Goal: Transaction & Acquisition: Download file/media

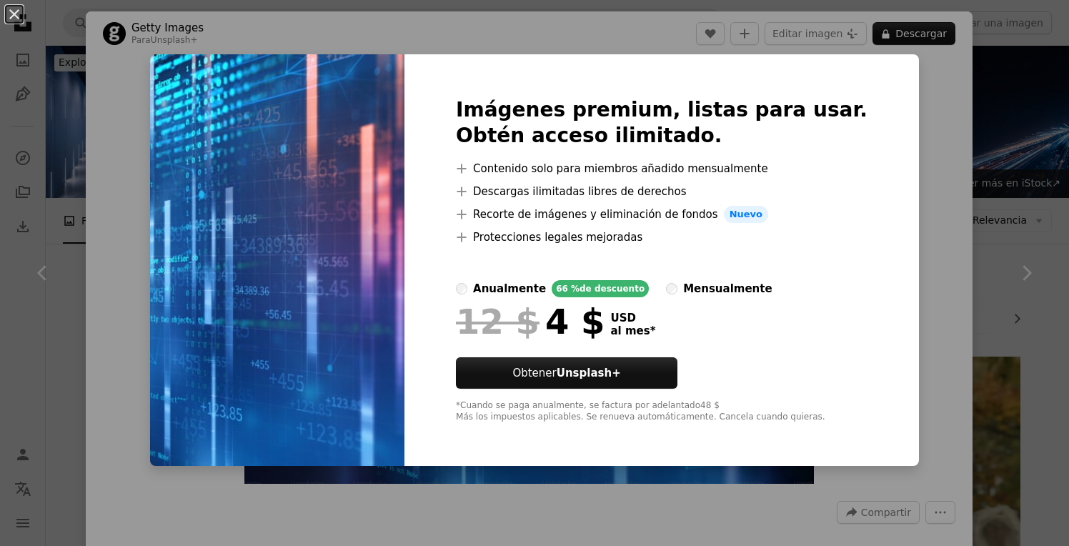
scroll to position [267, 0]
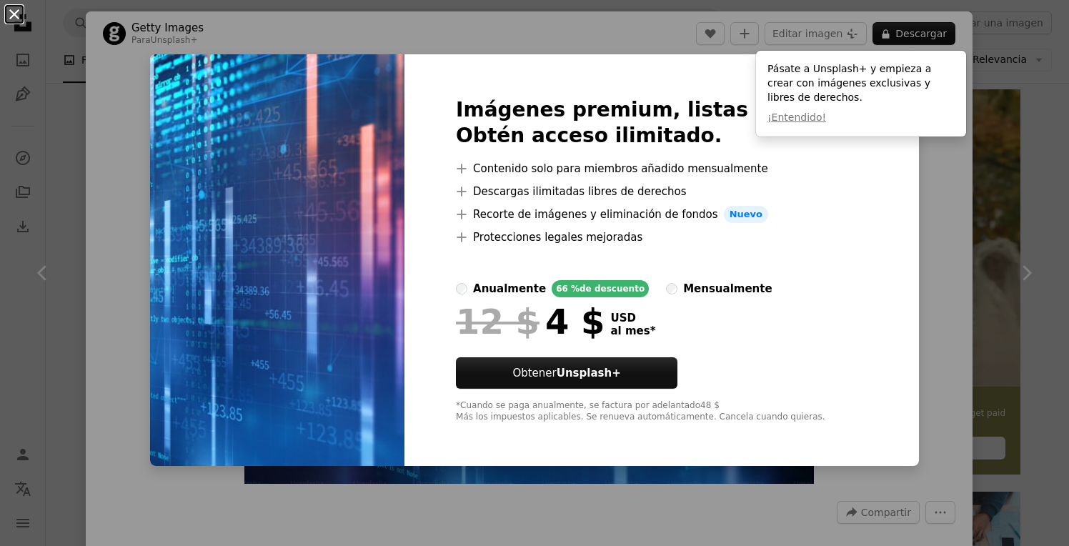
click at [15, 19] on button "An X shape" at bounding box center [14, 14] width 17 height 17
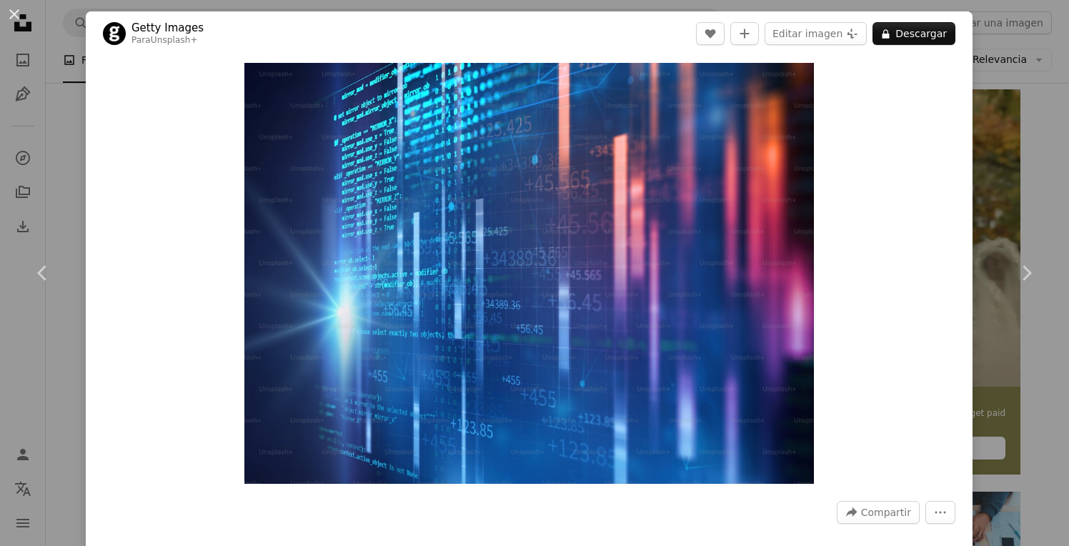
click at [86, 189] on div "Zoom in" at bounding box center [529, 273] width 887 height 435
click at [13, 9] on button "An X shape" at bounding box center [14, 14] width 17 height 17
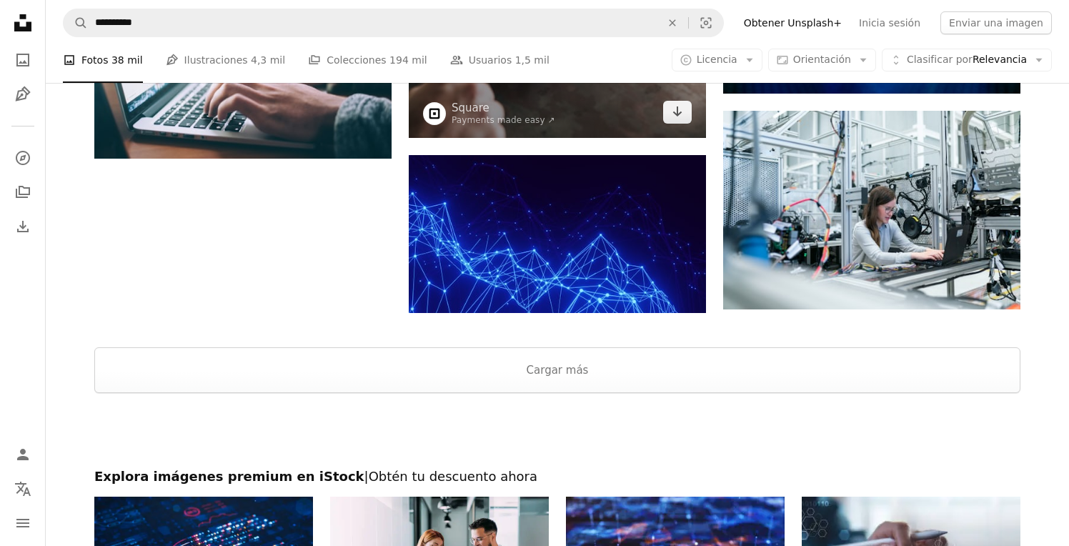
scroll to position [1968, 0]
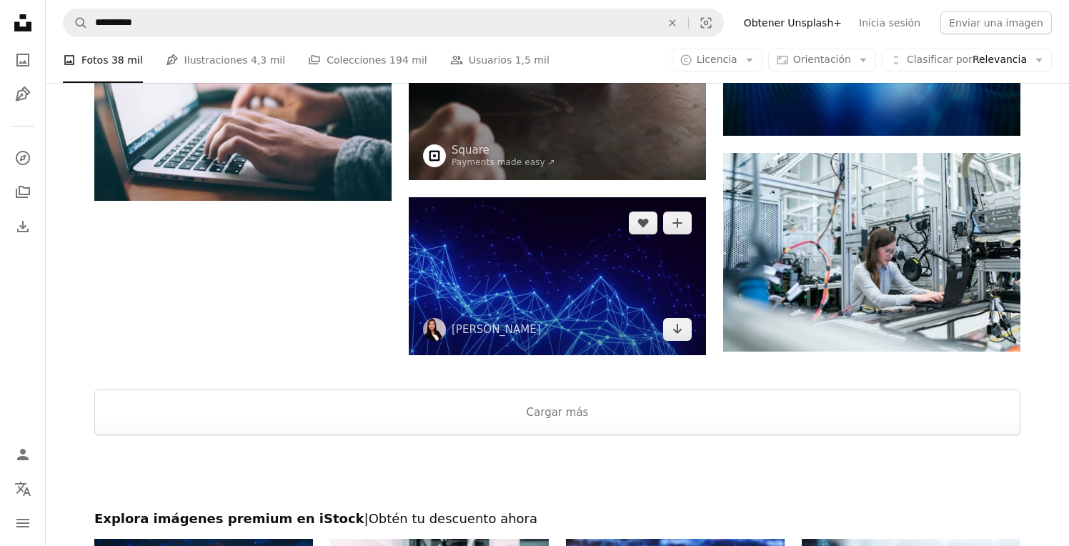
click at [551, 277] on img at bounding box center [557, 275] width 297 height 157
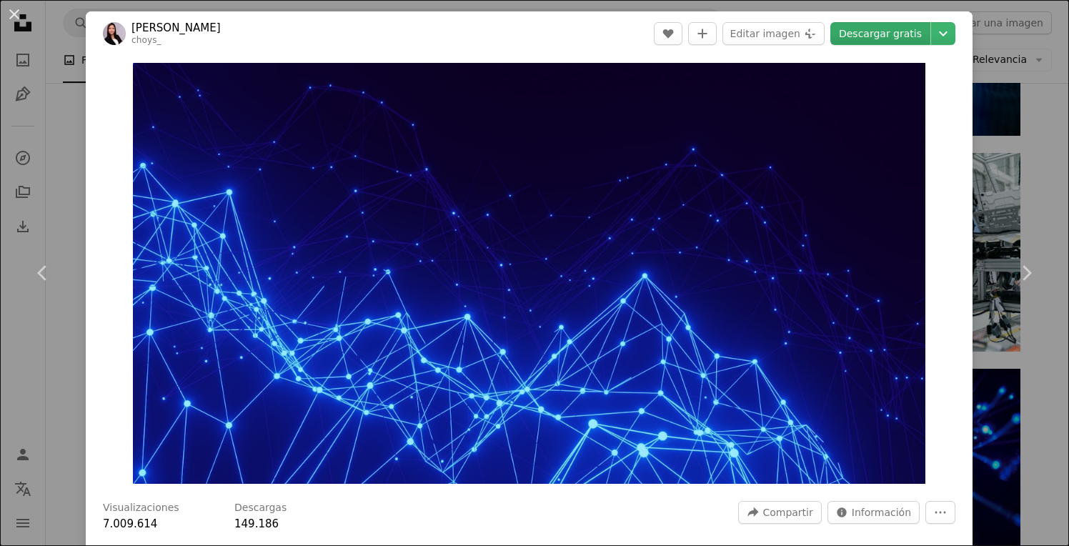
click at [873, 26] on link "Descargar gratis" at bounding box center [880, 33] width 100 height 23
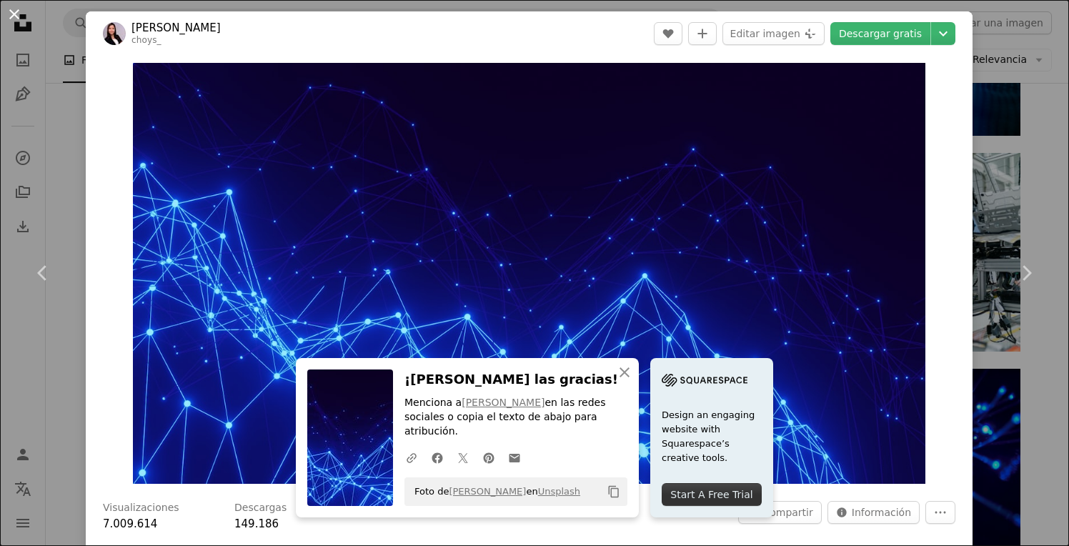
click at [14, 16] on button "An X shape" at bounding box center [14, 14] width 17 height 17
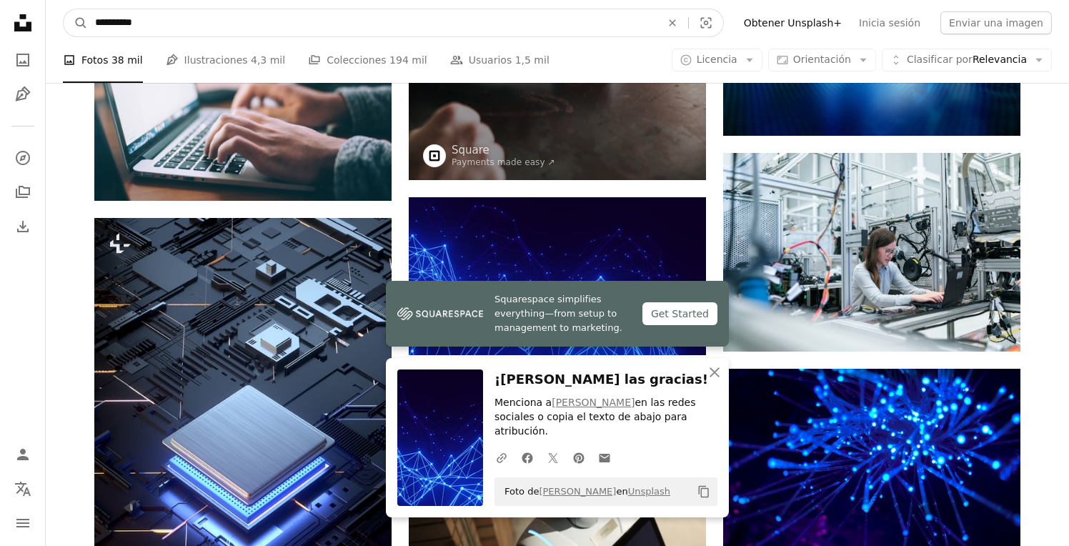
click at [227, 24] on input "**********" at bounding box center [372, 22] width 569 height 27
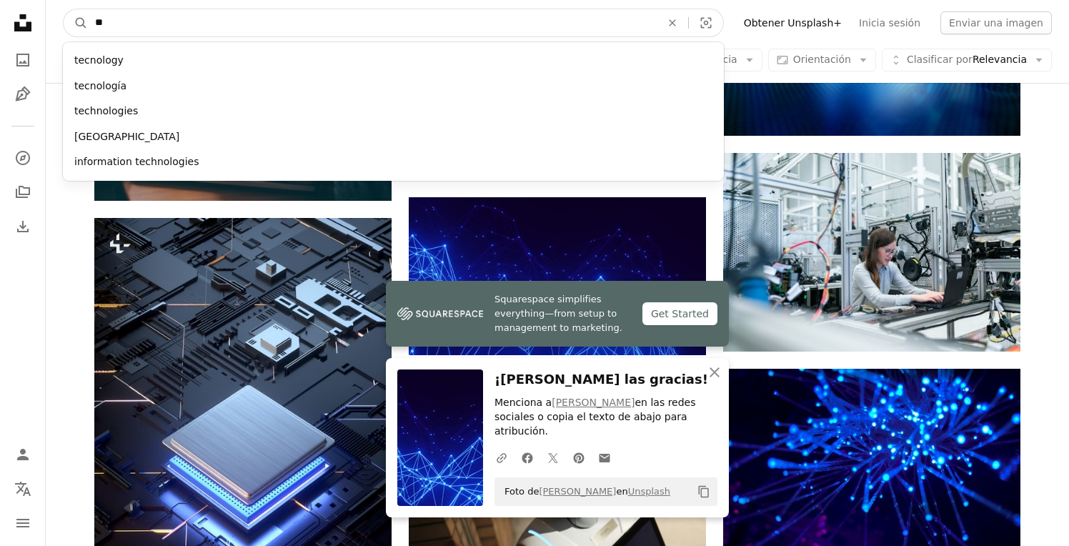
type input "*"
type input "**********"
click at [76, 23] on button "A magnifying glass" at bounding box center [76, 22] width 24 height 27
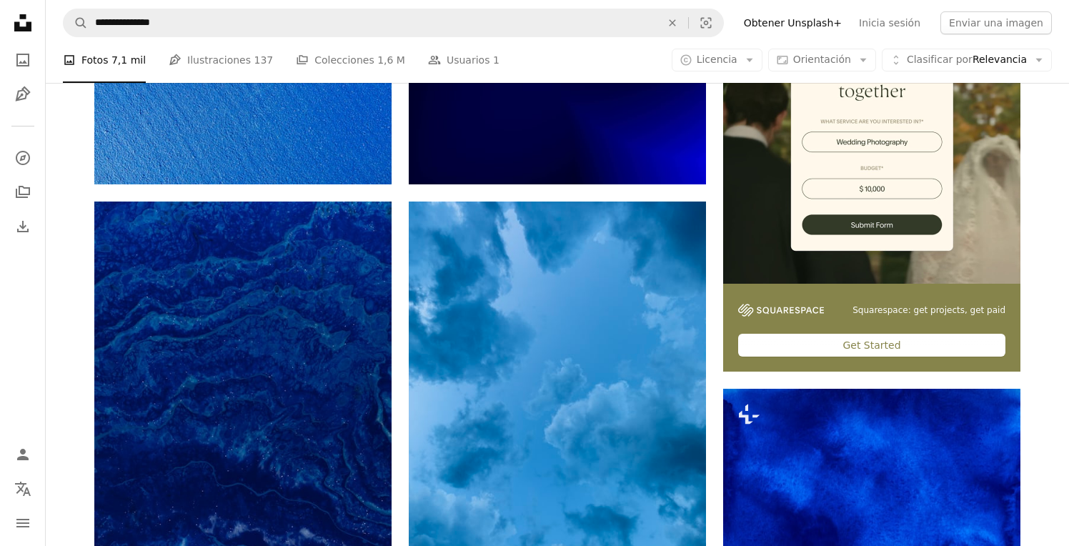
scroll to position [517, 0]
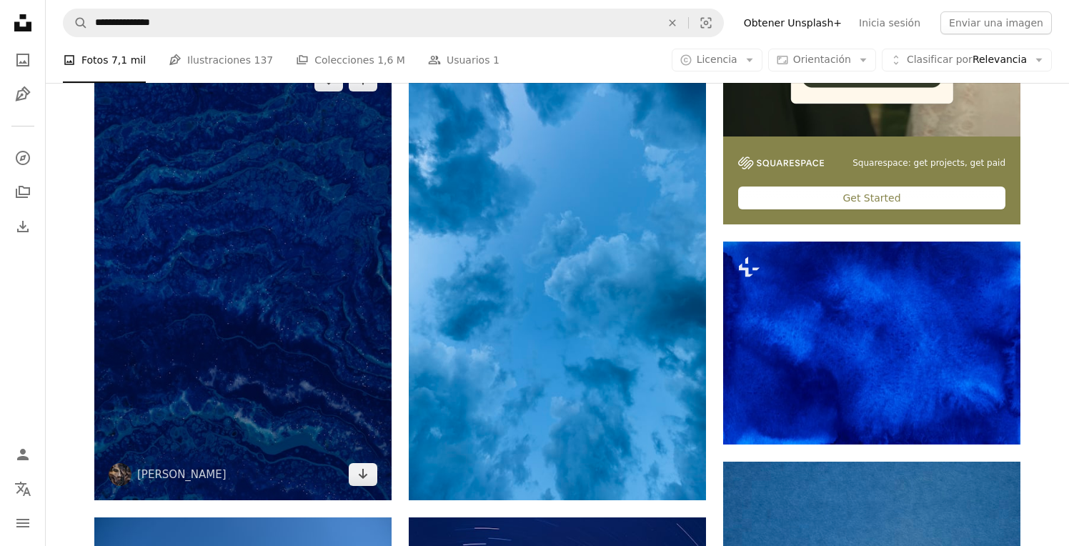
click at [300, 318] on img at bounding box center [242, 277] width 297 height 446
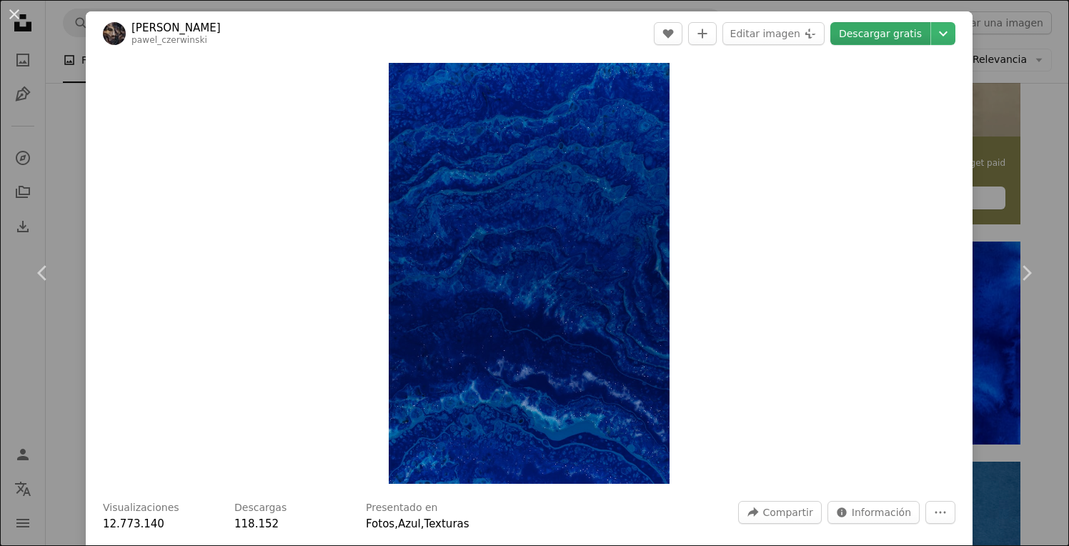
click at [884, 30] on link "Descargar gratis" at bounding box center [880, 33] width 100 height 23
